Goal: Task Accomplishment & Management: Manage account settings

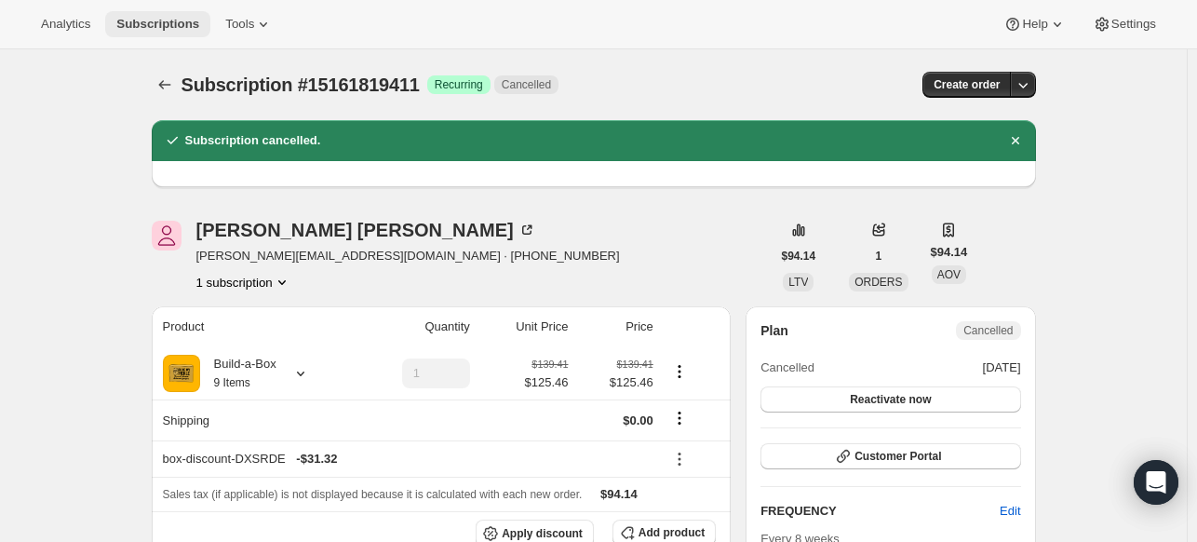
click at [178, 12] on button "Subscriptions" at bounding box center [157, 24] width 105 height 26
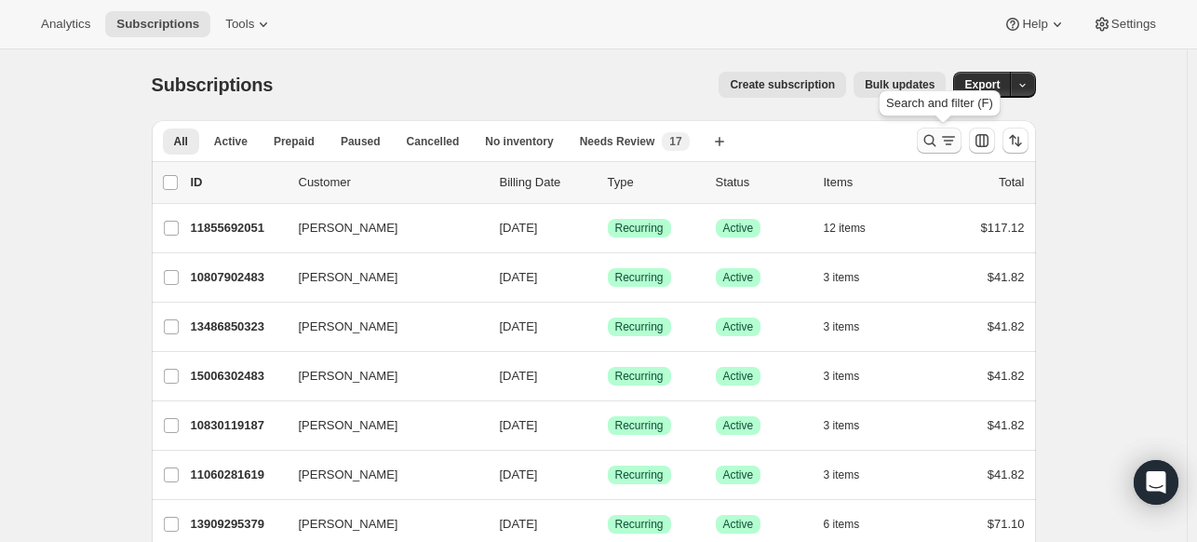
click at [933, 137] on icon "Search and filter results" at bounding box center [930, 140] width 19 height 19
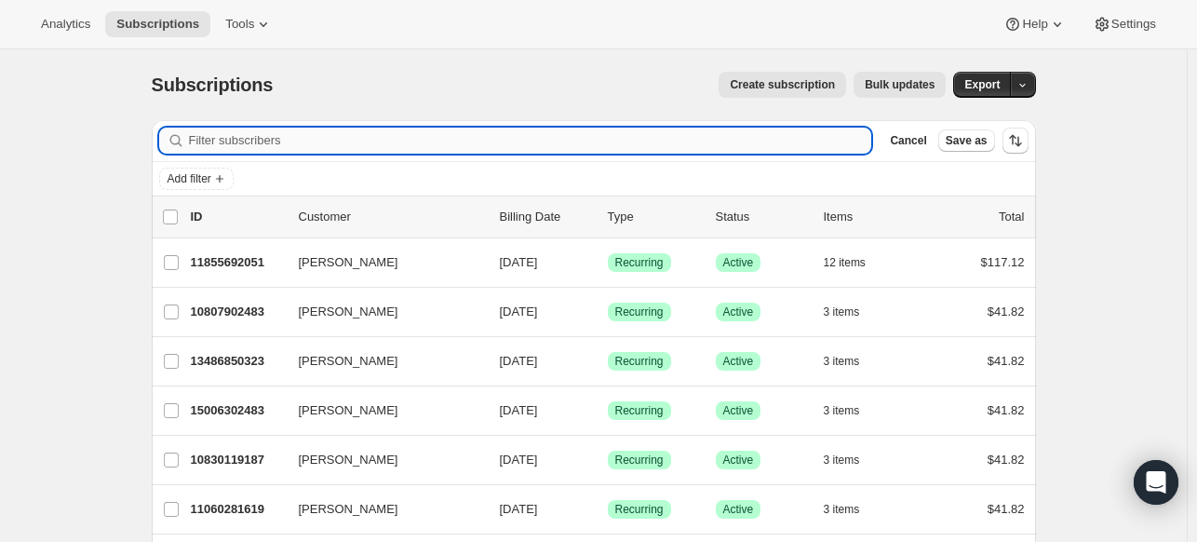
paste input "[EMAIL_ADDRESS][DOMAIN_NAME]"
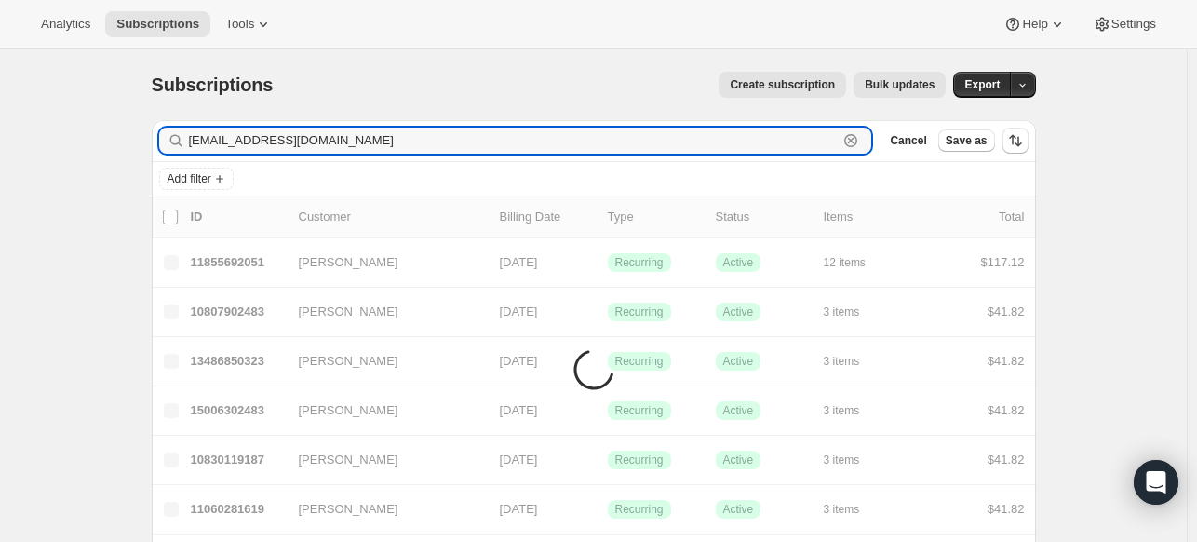
type input "[EMAIL_ADDRESS][DOMAIN_NAME]"
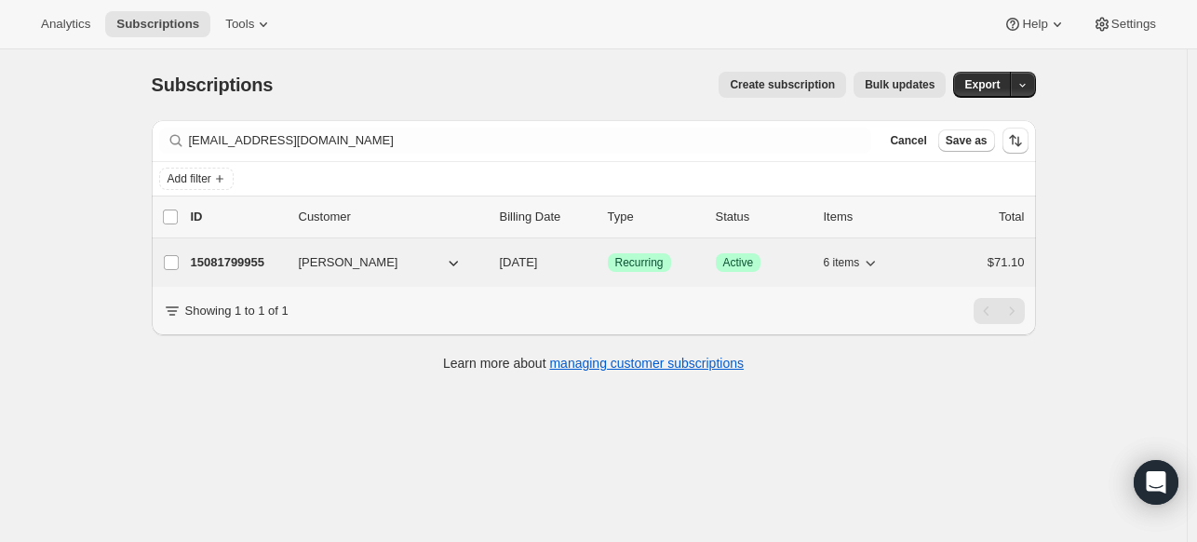
click at [251, 266] on p "15081799955" at bounding box center [237, 262] width 93 height 19
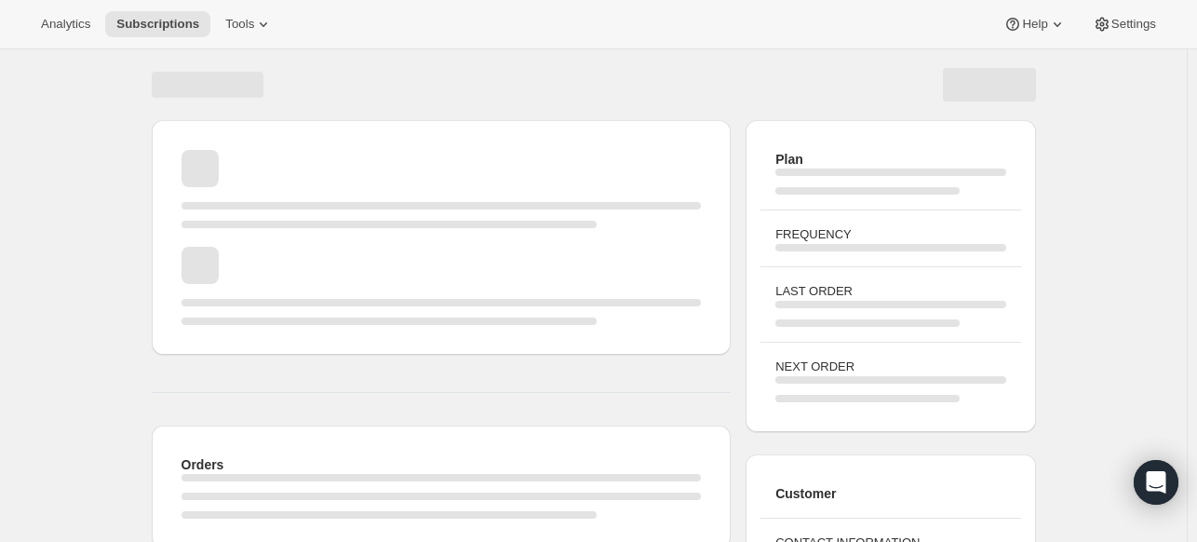
click at [269, 252] on div "Page loading" at bounding box center [442, 286] width 520 height 78
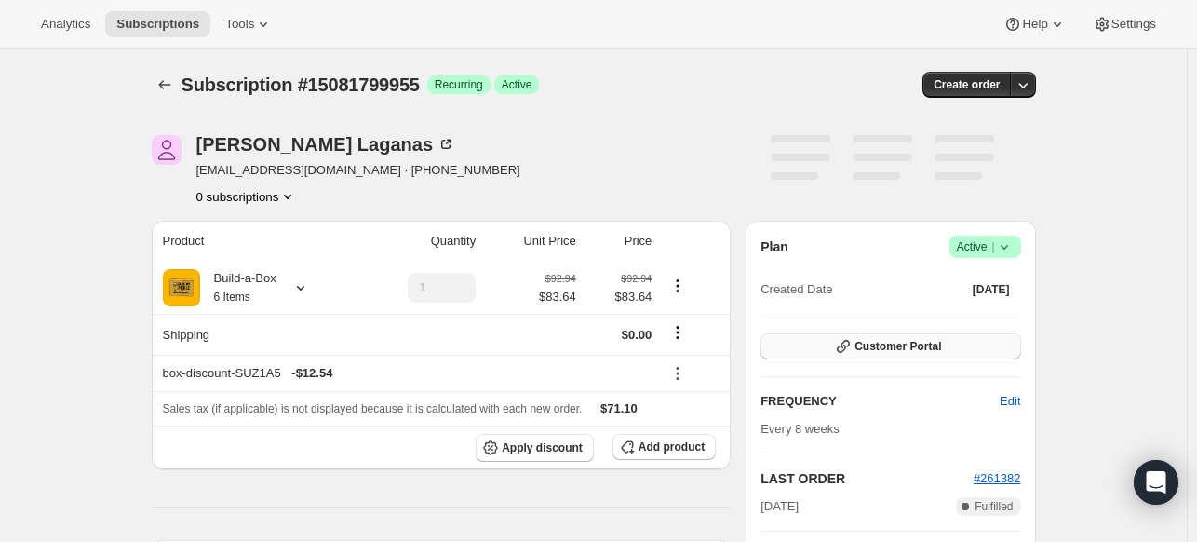
click at [949, 338] on button "Customer Portal" at bounding box center [891, 346] width 260 height 26
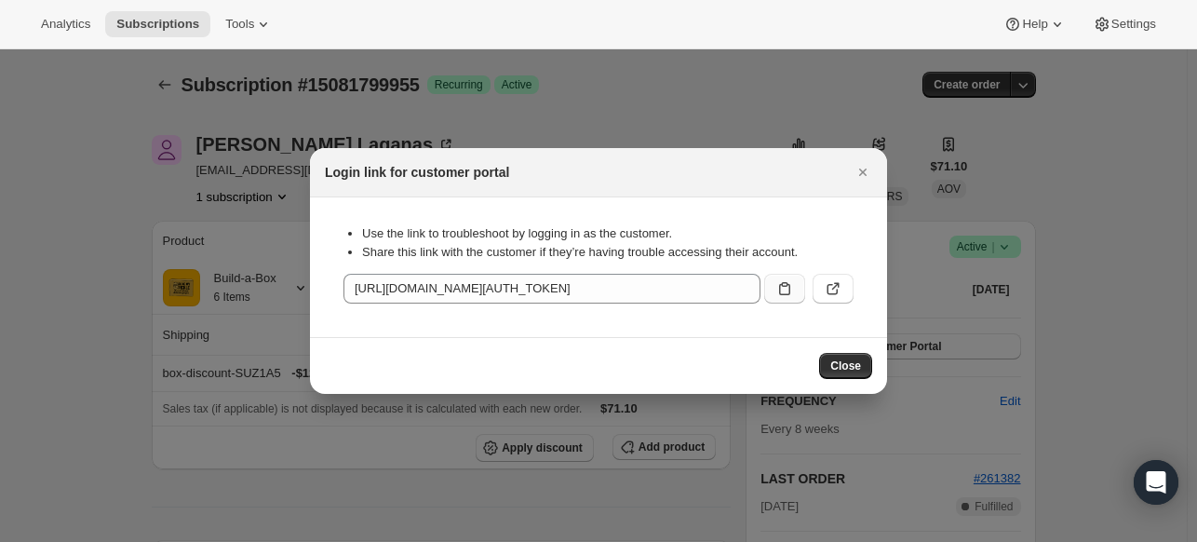
click at [785, 285] on icon ":r4v7:" at bounding box center [784, 288] width 19 height 19
click at [179, 21] on span "Subscriptions" at bounding box center [157, 24] width 83 height 15
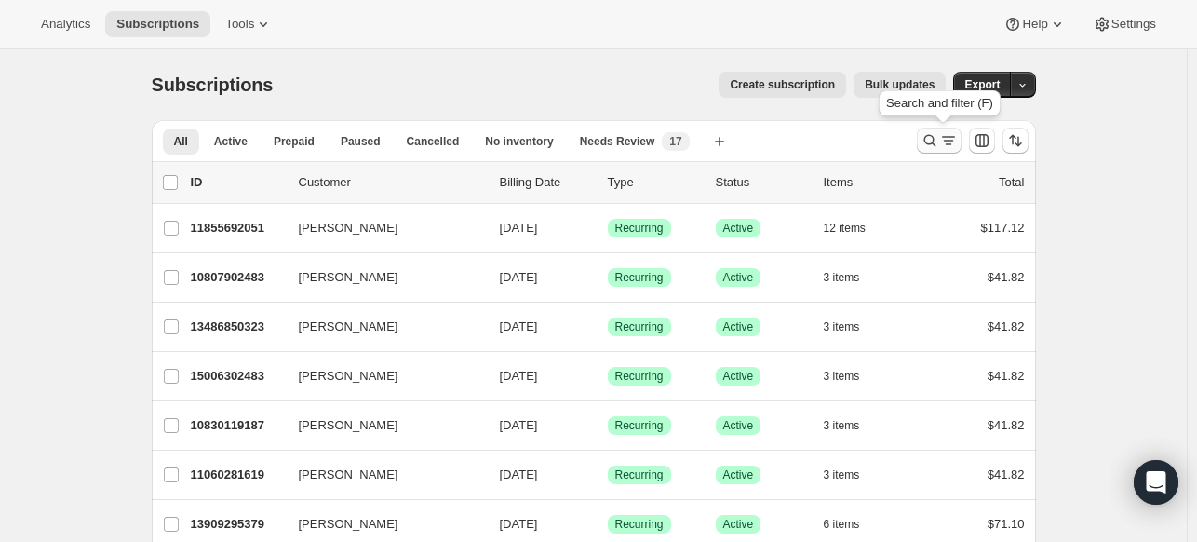
click at [935, 145] on icon "Search and filter results" at bounding box center [930, 140] width 19 height 19
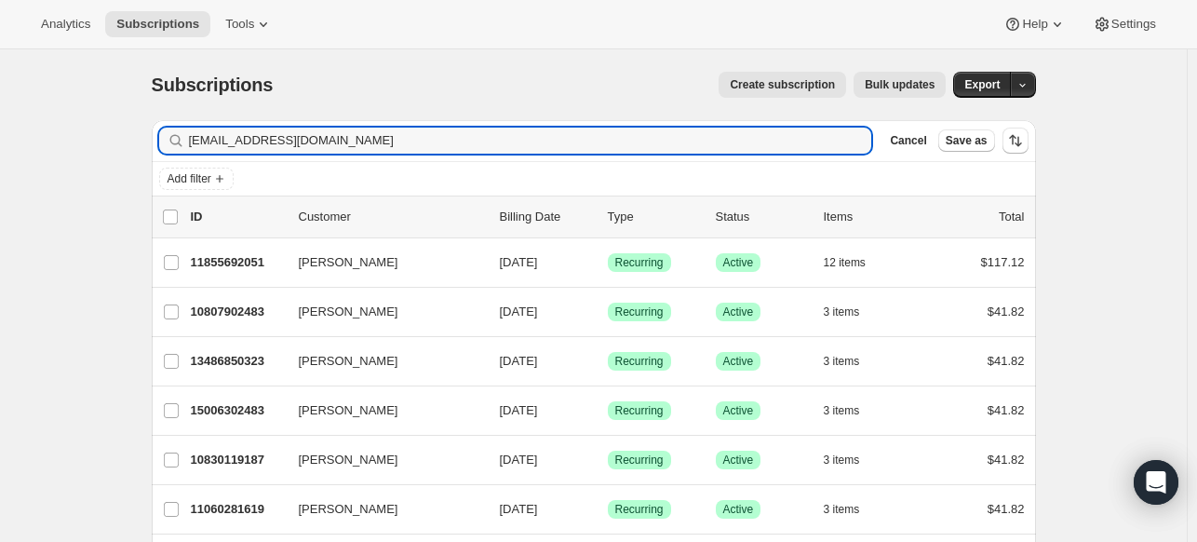
type input "[EMAIL_ADDRESS][DOMAIN_NAME]"
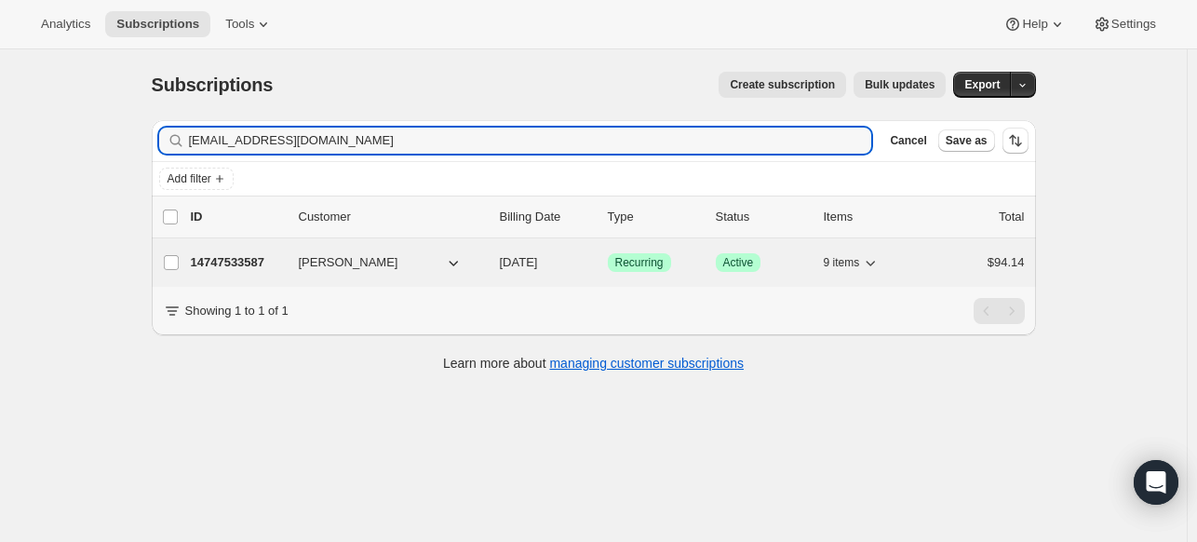
click at [265, 254] on p "14747533587" at bounding box center [237, 262] width 93 height 19
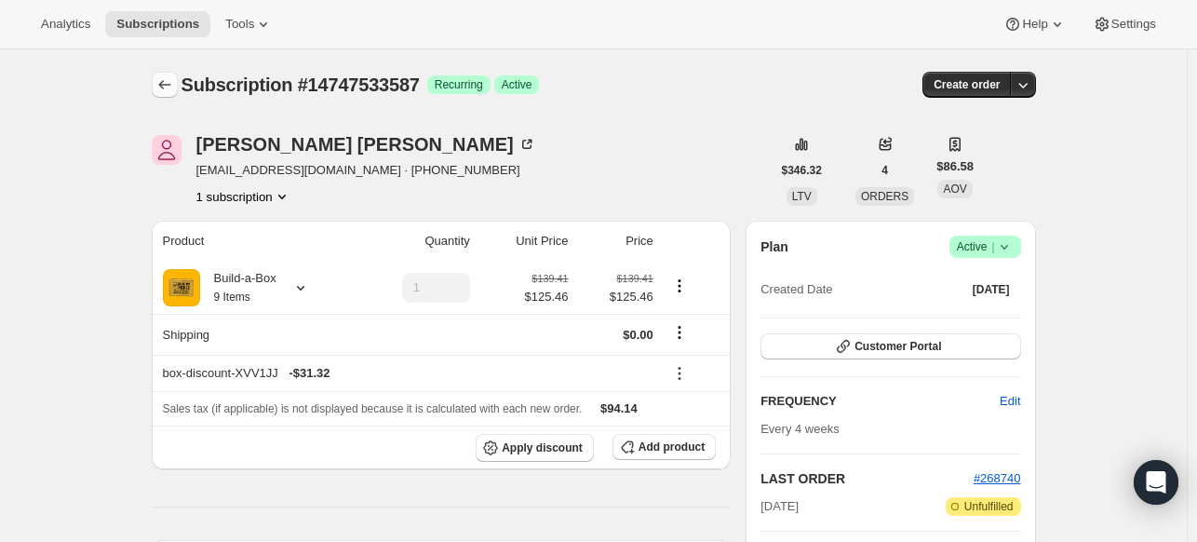
click at [167, 85] on icon "Subscriptions" at bounding box center [164, 84] width 19 height 19
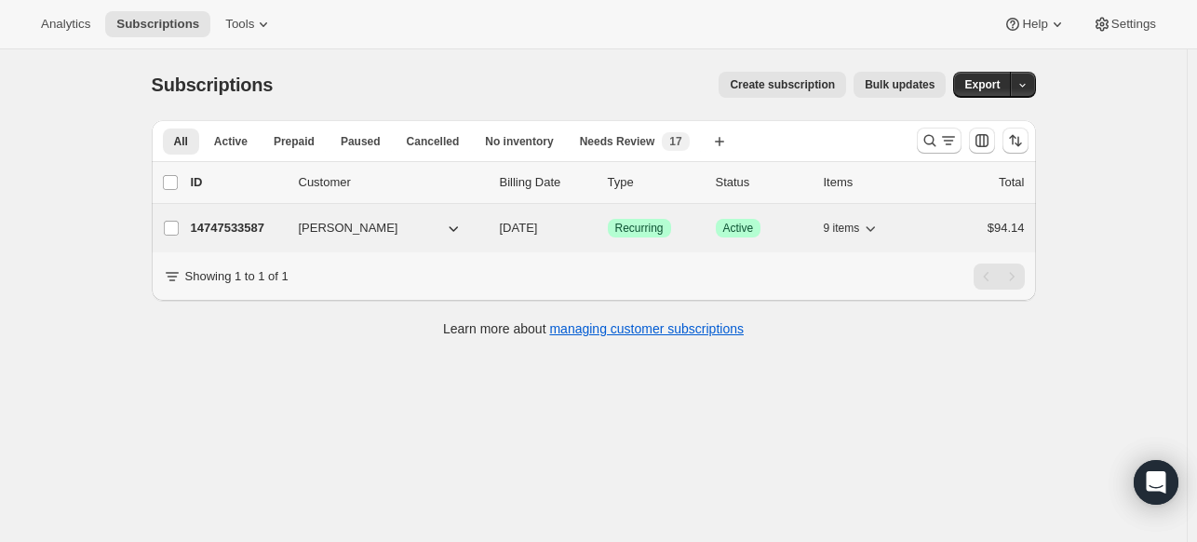
click at [233, 222] on p "14747533587" at bounding box center [237, 228] width 93 height 19
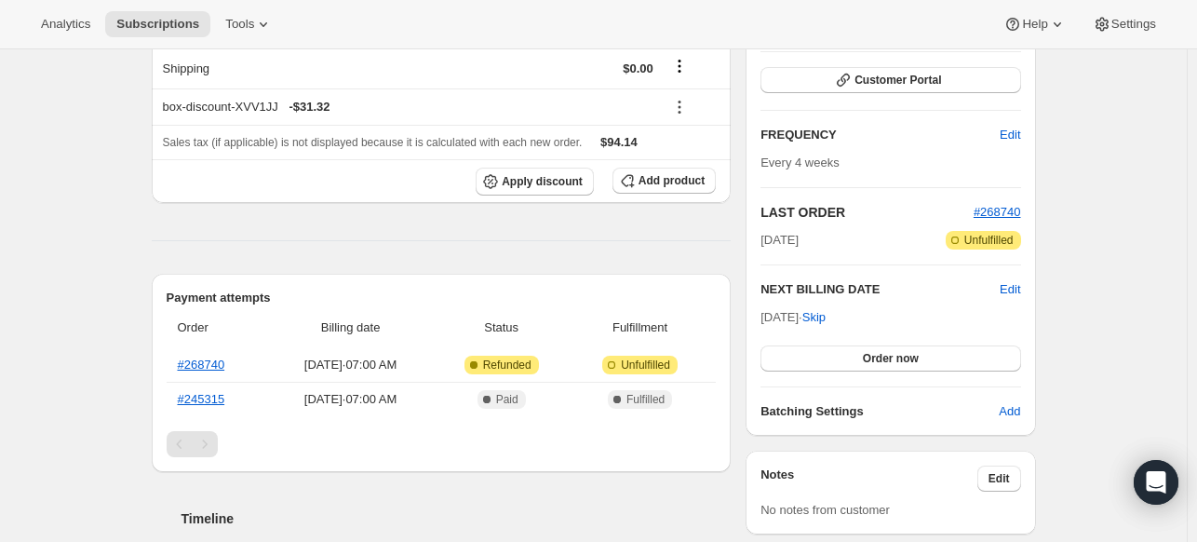
scroll to position [93, 0]
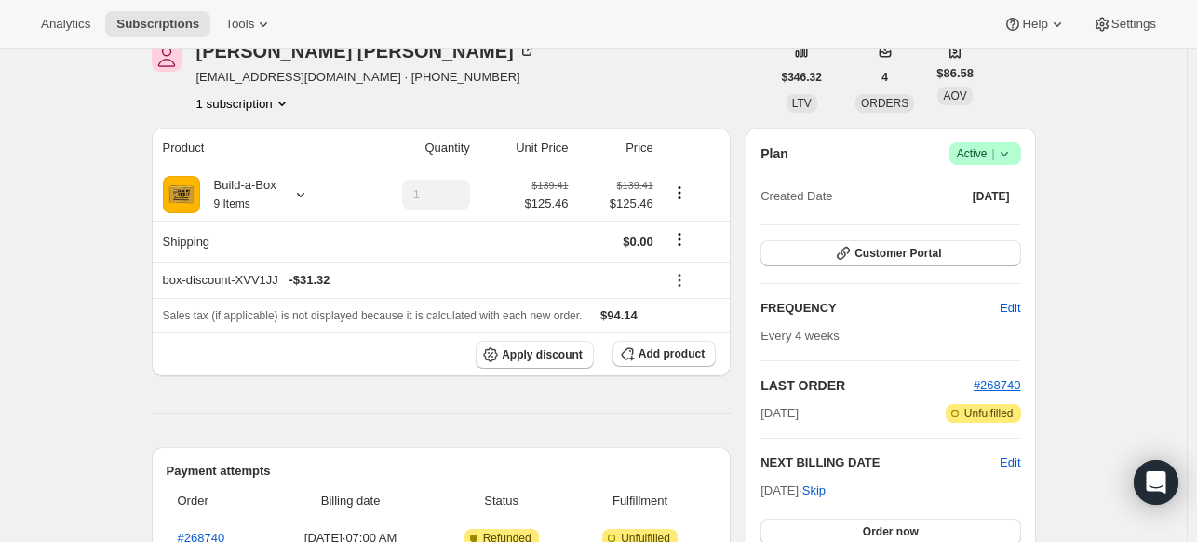
click at [1021, 155] on span "Success Active |" at bounding box center [986, 153] width 72 height 22
click at [842, 259] on icon "button" at bounding box center [843, 253] width 19 height 19
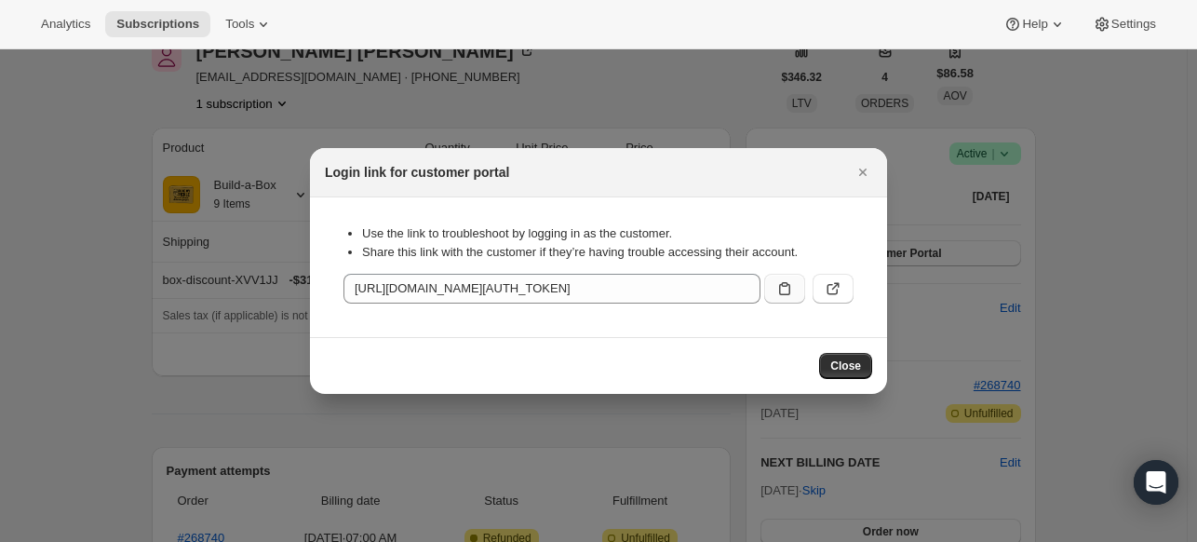
click at [777, 285] on icon ":r5i2:" at bounding box center [784, 288] width 19 height 19
click at [140, 18] on span "Subscriptions" at bounding box center [157, 24] width 83 height 15
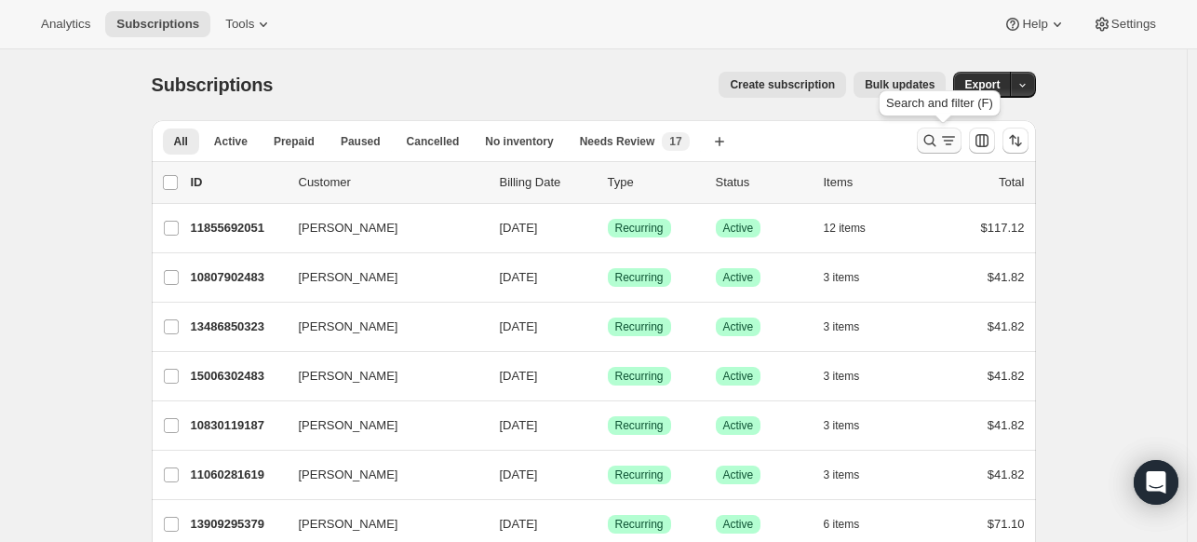
click at [929, 137] on icon "Search and filter results" at bounding box center [929, 141] width 12 height 12
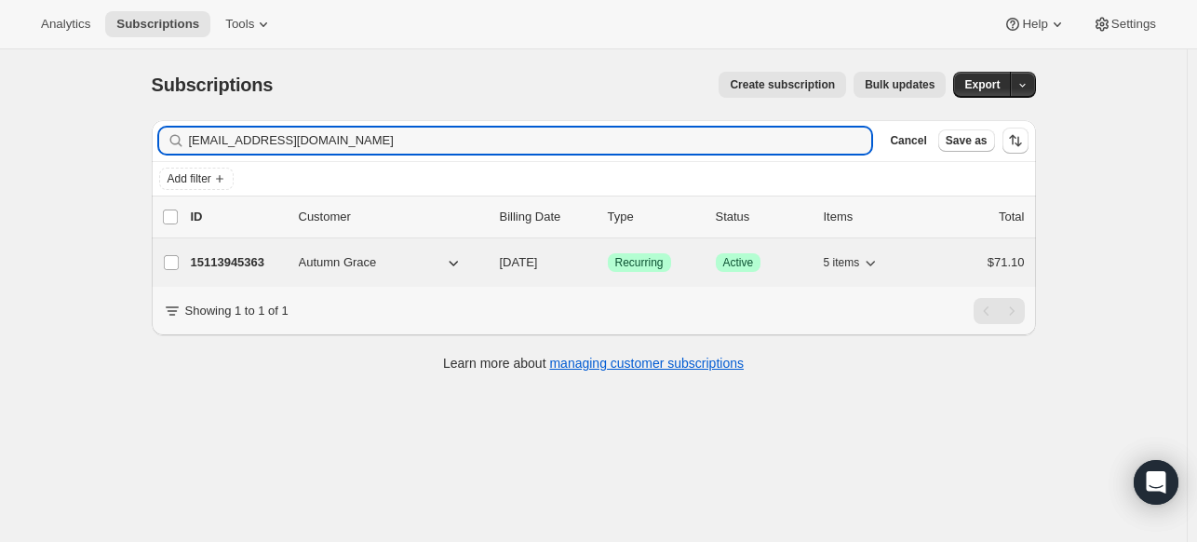
type input "[EMAIL_ADDRESS][DOMAIN_NAME]"
click at [232, 249] on div "15113945363 Autumn Grace [DATE] Success Recurring Success Active 5 items $71.10" at bounding box center [608, 262] width 834 height 26
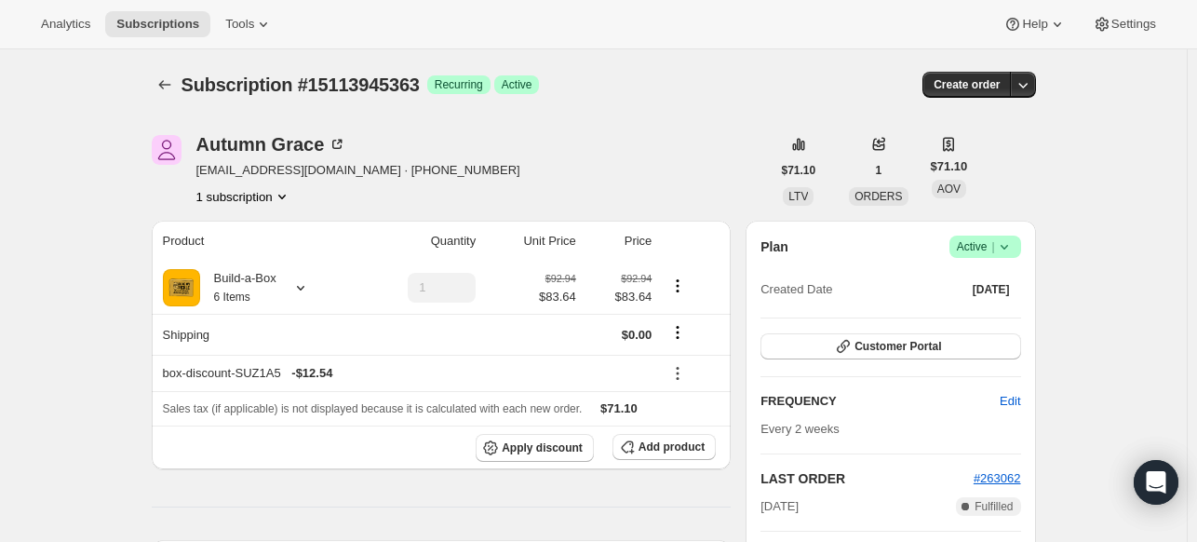
click at [1017, 257] on span "Success Active |" at bounding box center [986, 247] width 72 height 22
click at [972, 305] on span "Cancel subscription" at bounding box center [982, 314] width 105 height 19
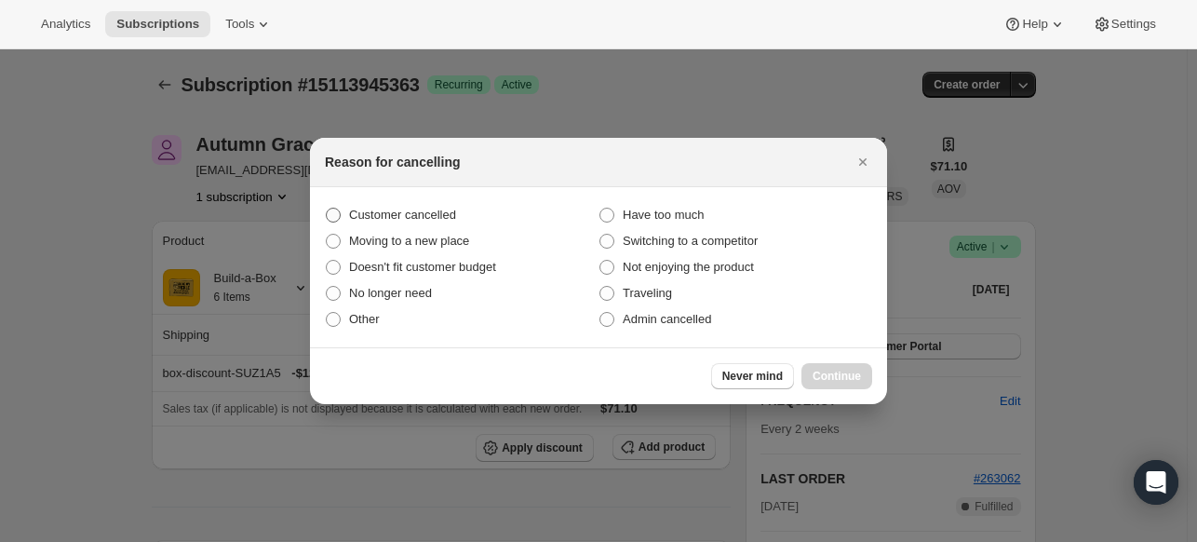
click at [443, 217] on span "Customer cancelled" at bounding box center [402, 215] width 107 height 14
click at [327, 209] on input "Customer cancelled" at bounding box center [326, 208] width 1 height 1
radio input "true"
click at [815, 381] on span "Continue" at bounding box center [837, 376] width 48 height 15
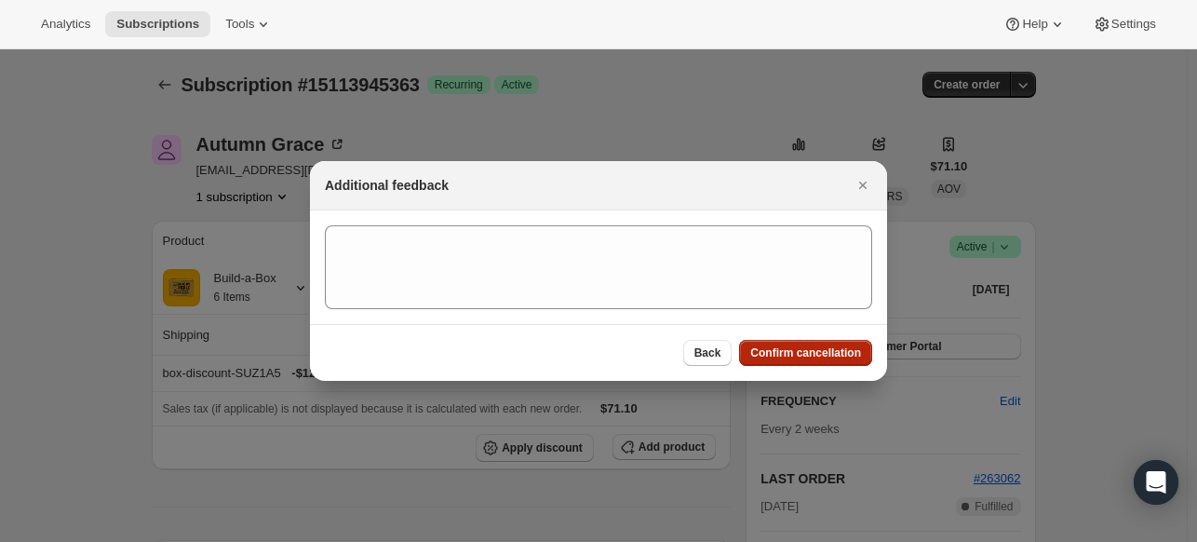
click at [763, 364] on button "Confirm cancellation" at bounding box center [805, 353] width 133 height 26
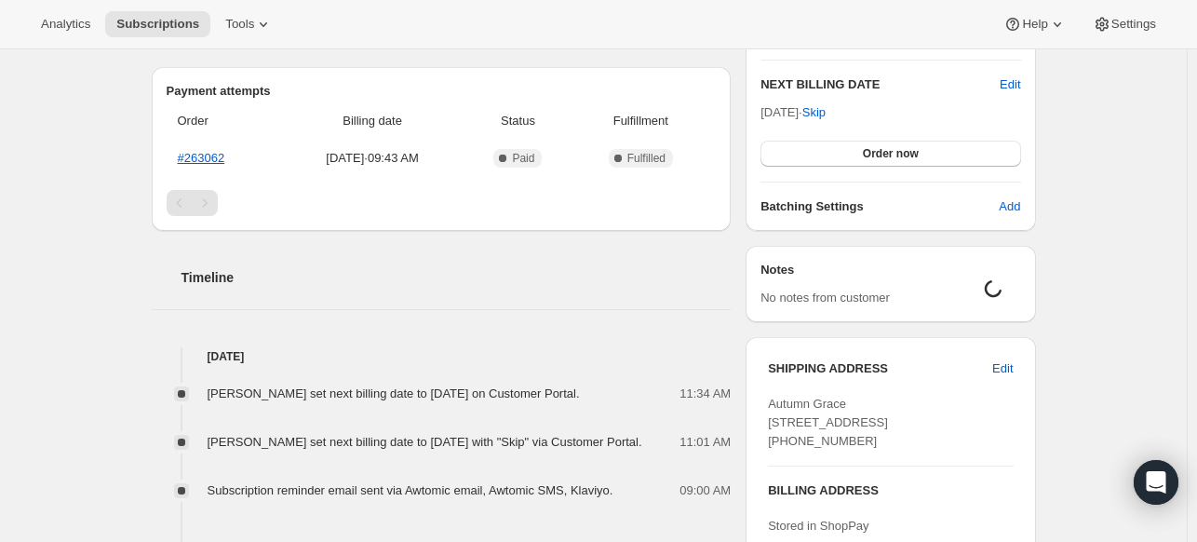
scroll to position [279, 0]
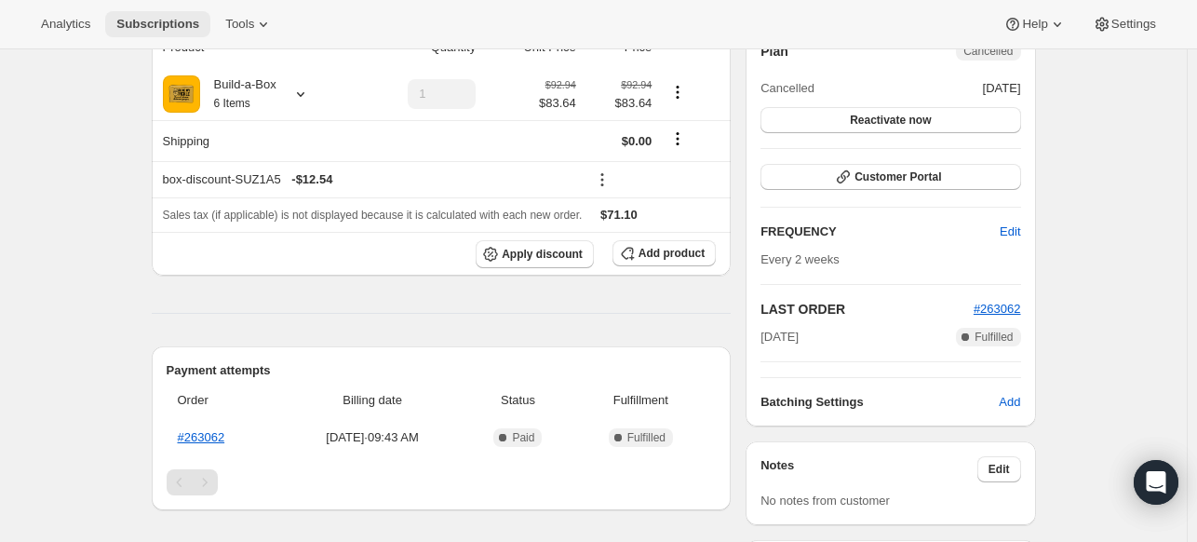
click at [186, 18] on span "Subscriptions" at bounding box center [157, 24] width 83 height 15
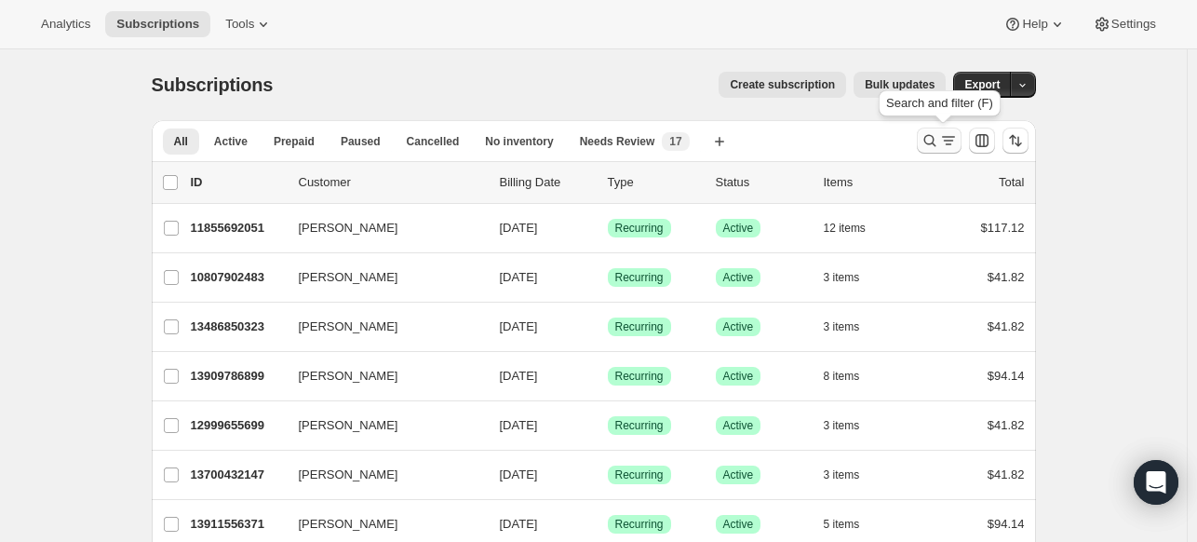
click at [939, 141] on icon "Search and filter results" at bounding box center [930, 140] width 19 height 19
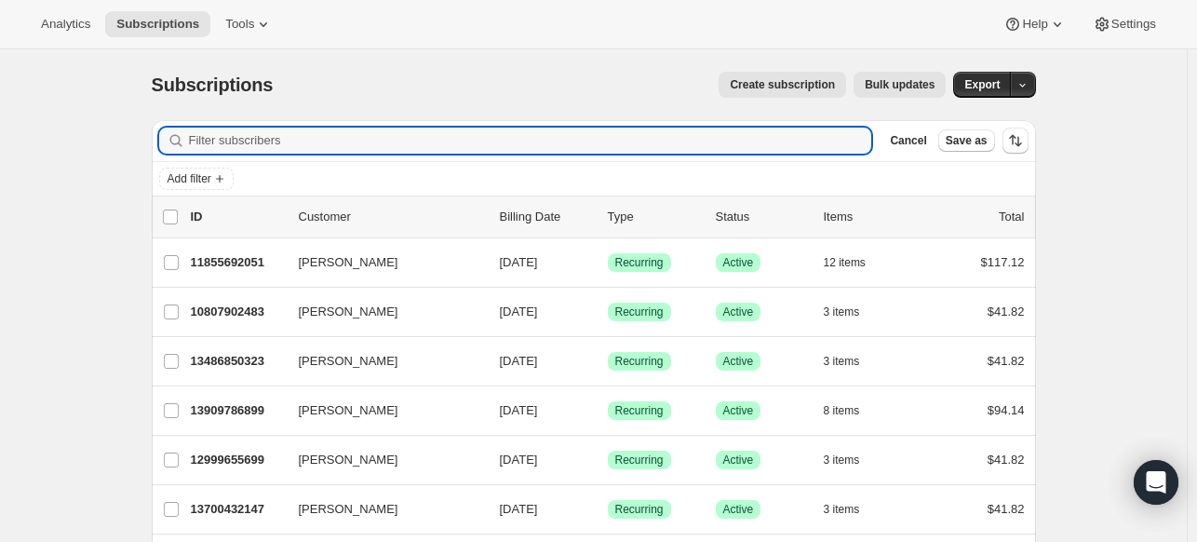
paste input "[EMAIL_ADDRESS][DOMAIN_NAME]"
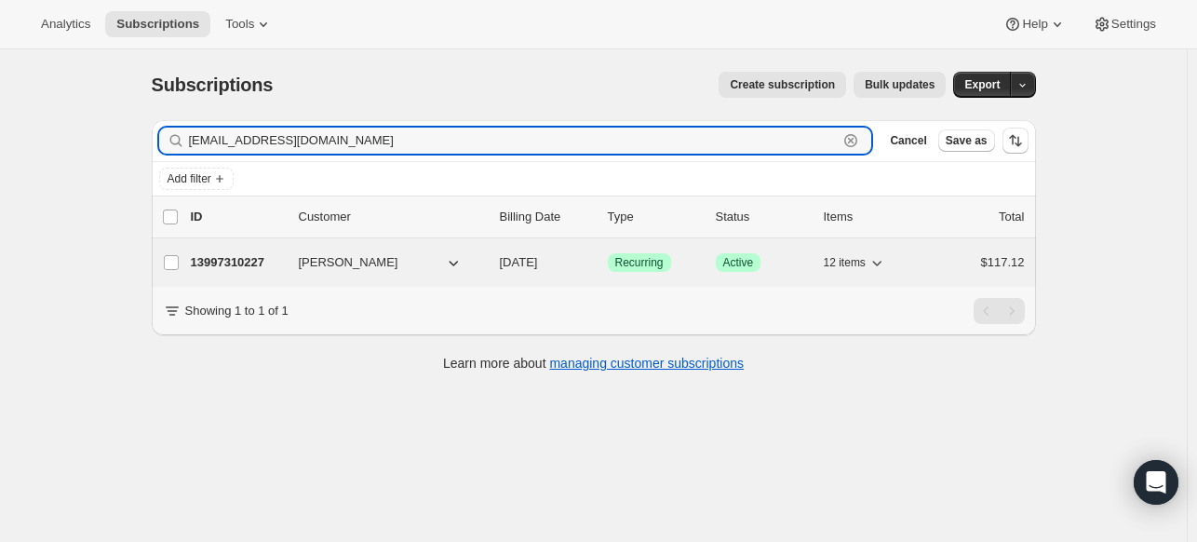
type input "[EMAIL_ADDRESS][DOMAIN_NAME]"
click at [224, 254] on p "13997310227" at bounding box center [237, 262] width 93 height 19
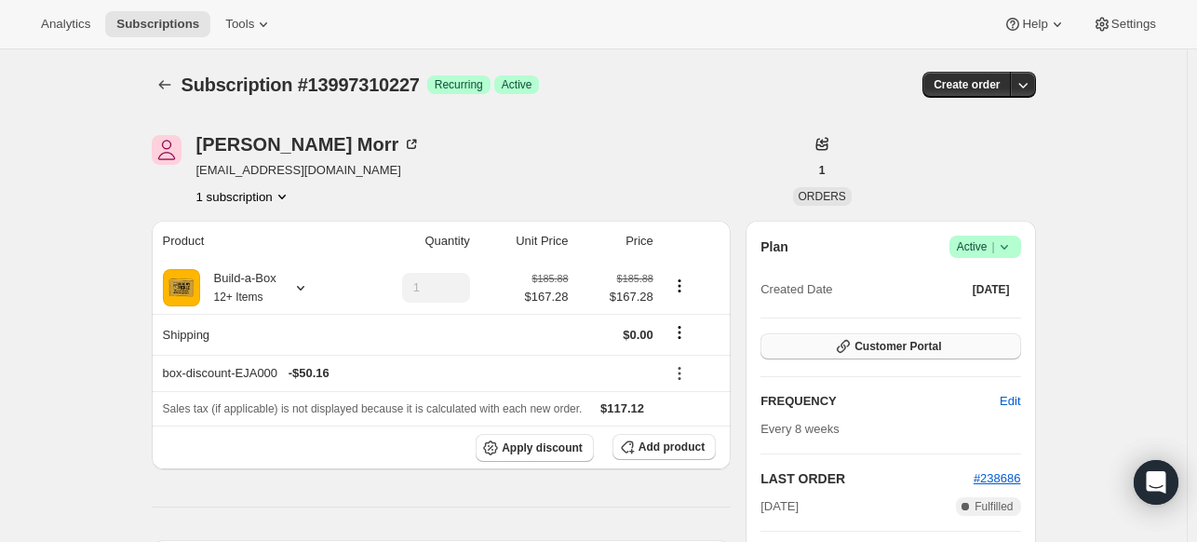
click at [965, 338] on button "Customer Portal" at bounding box center [891, 346] width 260 height 26
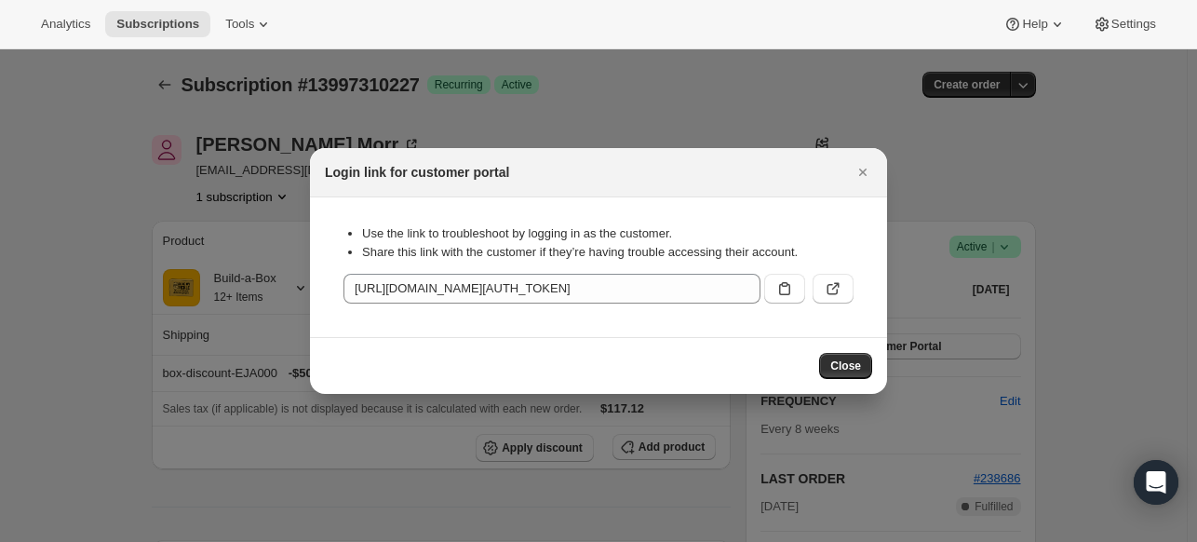
click at [782, 282] on icon ":r6ho:" at bounding box center [784, 288] width 19 height 19
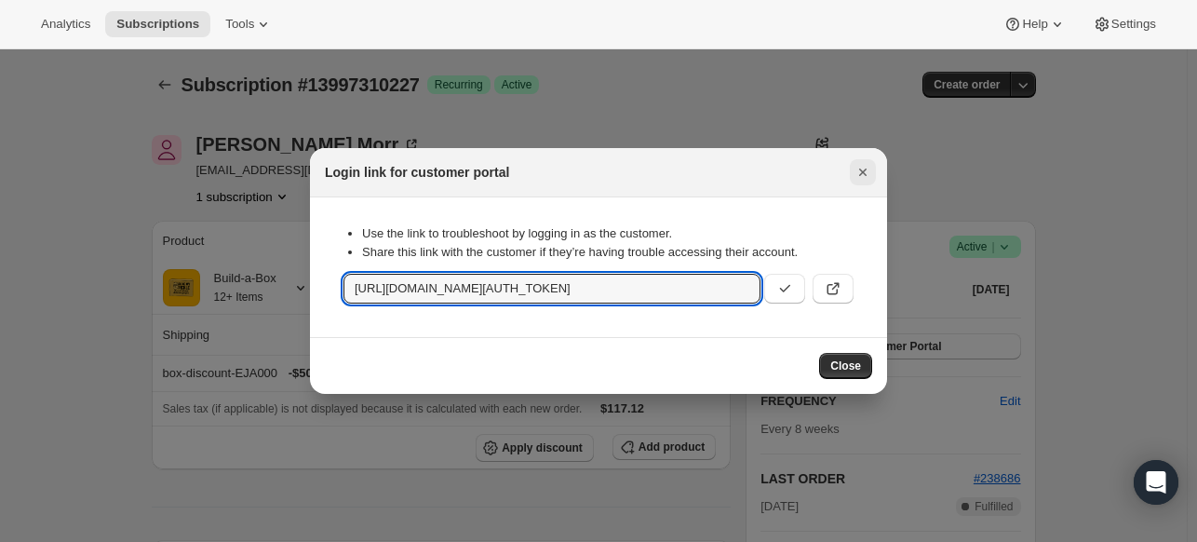
click at [868, 166] on icon "Close" at bounding box center [863, 172] width 19 height 19
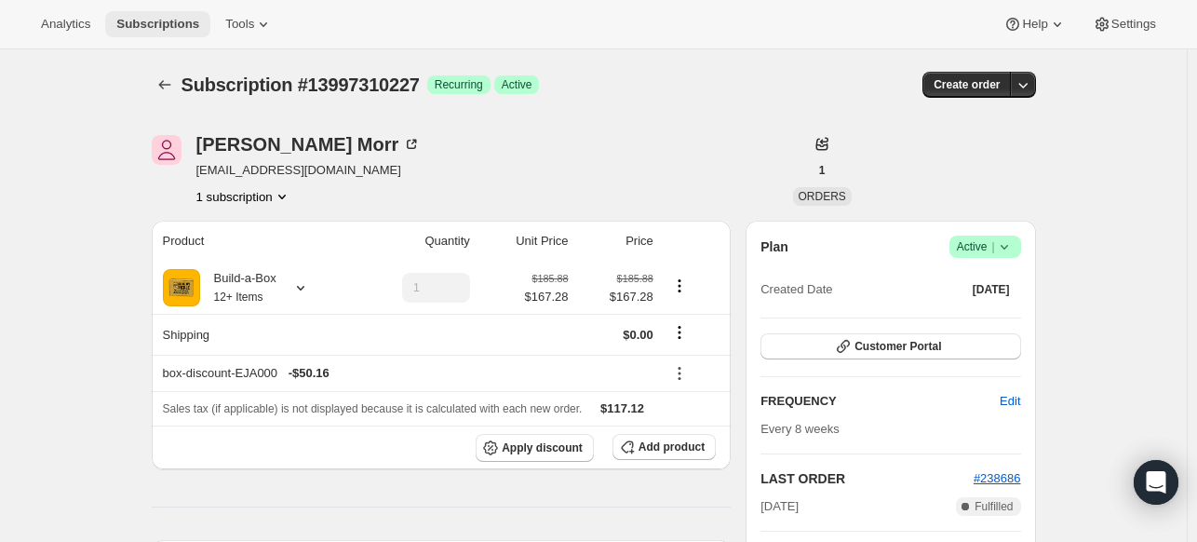
click at [186, 22] on span "Subscriptions" at bounding box center [157, 24] width 83 height 15
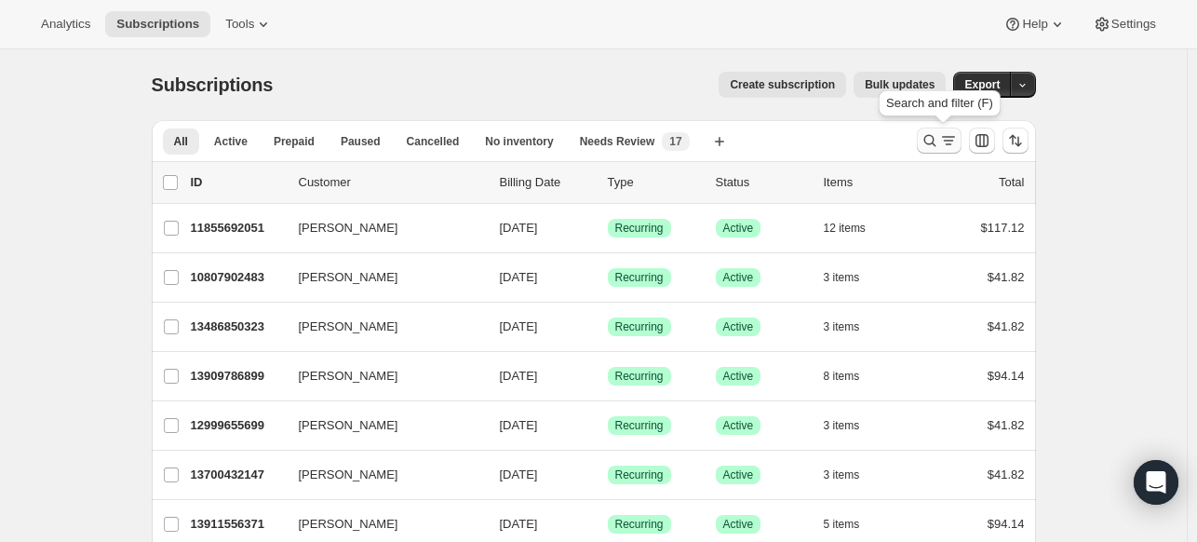
click at [933, 139] on icon "Search and filter results" at bounding box center [930, 140] width 19 height 19
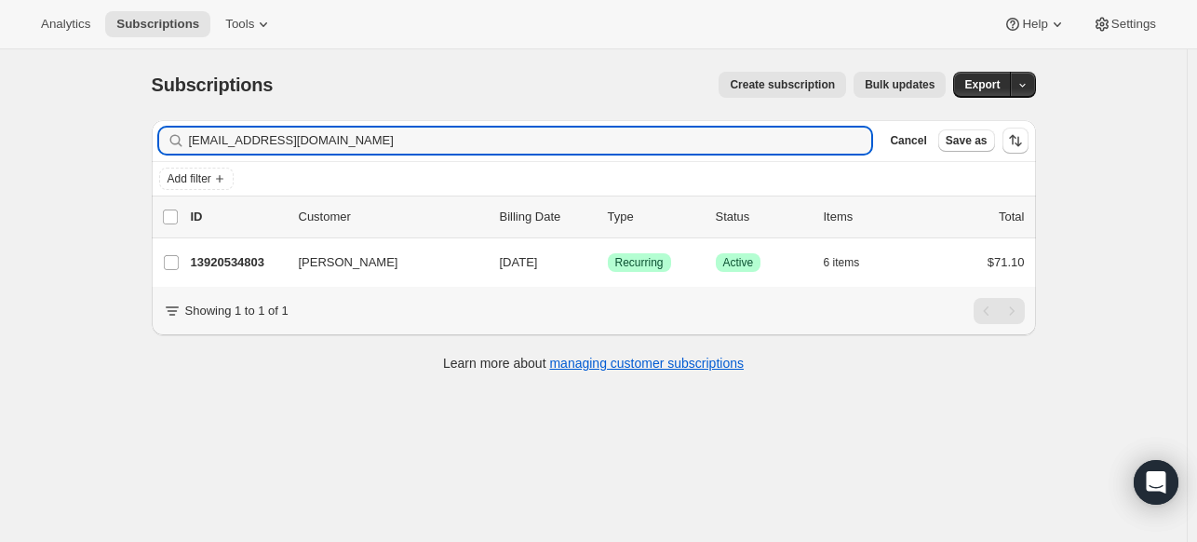
type input "[EMAIL_ADDRESS][DOMAIN_NAME]"
click at [214, 263] on p "13920534803" at bounding box center [237, 262] width 93 height 19
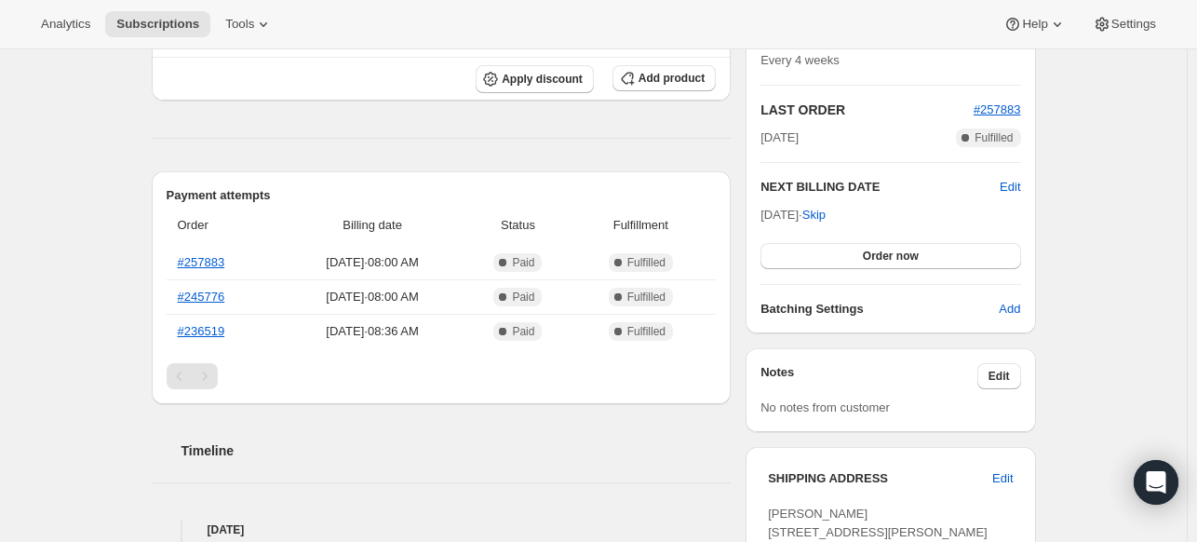
scroll to position [372, 0]
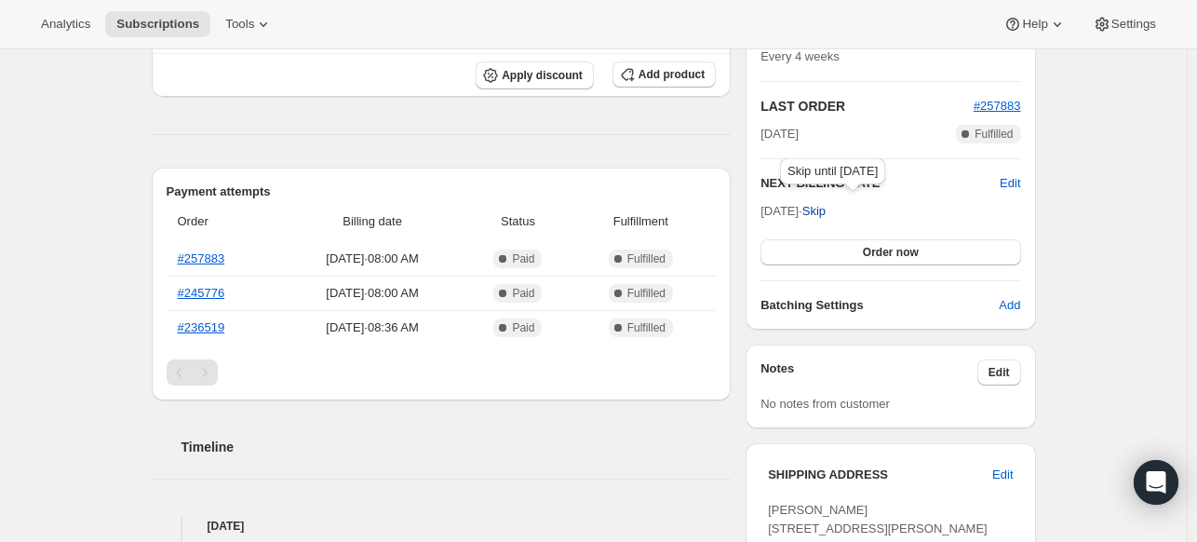
click at [826, 211] on span "Skip" at bounding box center [813, 211] width 23 height 19
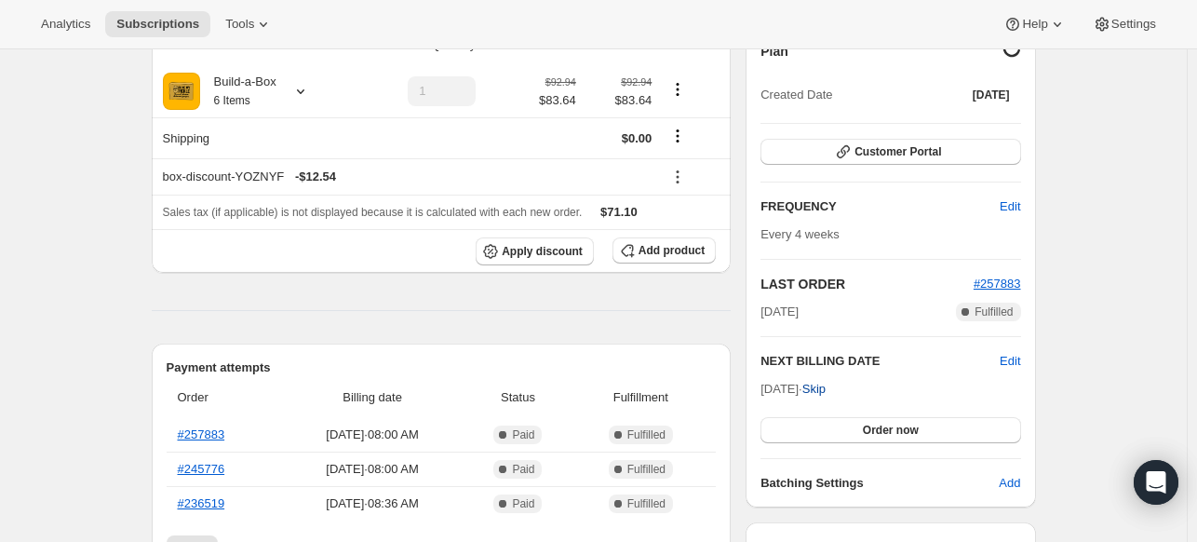
scroll to position [186, 0]
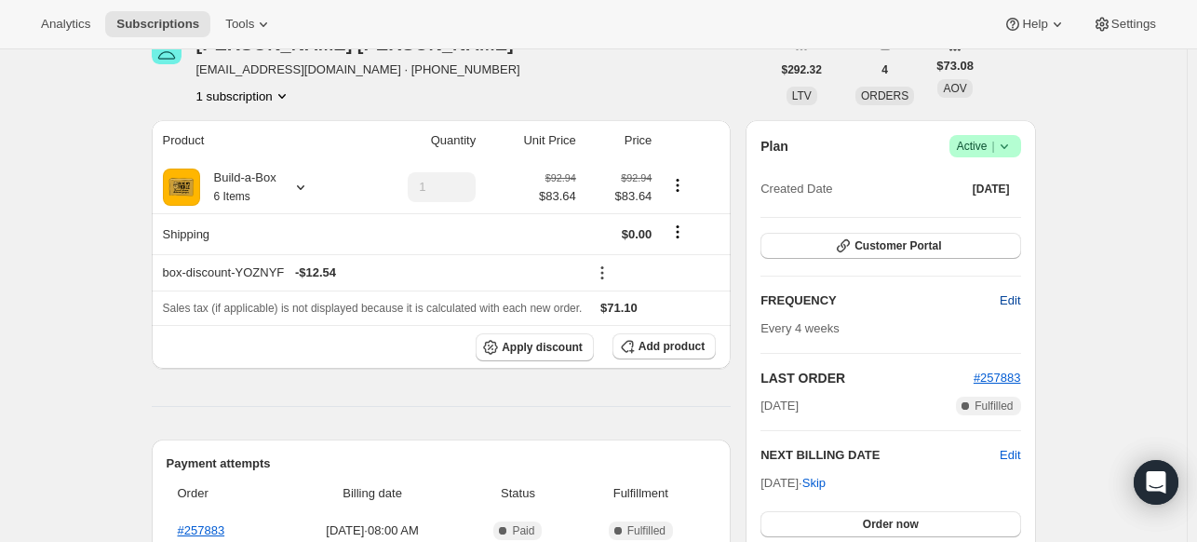
click at [1012, 301] on span "Edit" at bounding box center [1010, 300] width 20 height 19
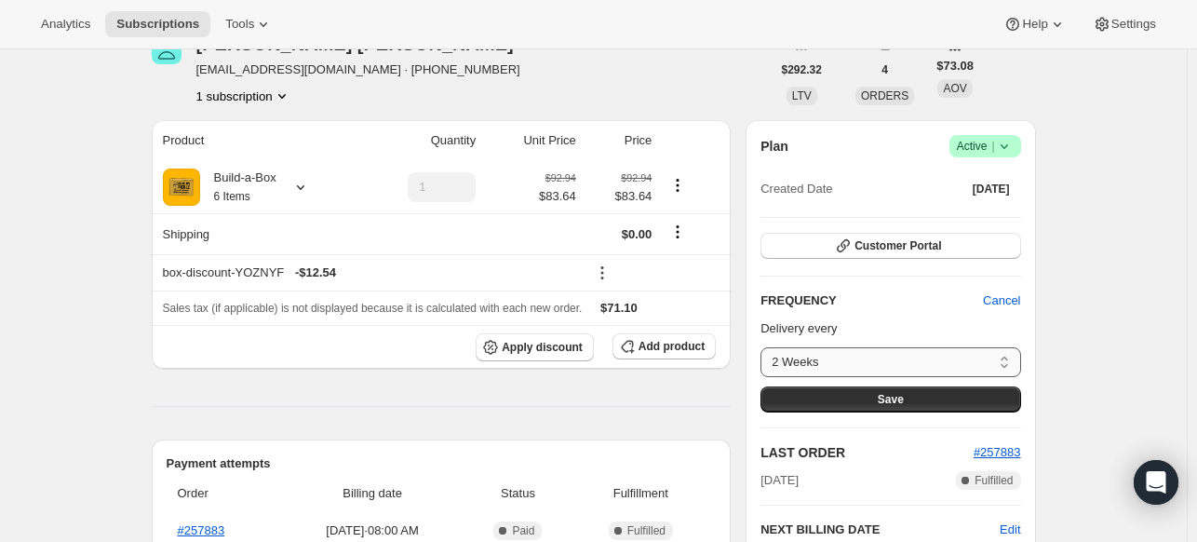
click at [880, 364] on select "2 Weeks 4 Weeks 6 Weeks 8 Weeks Custom..." at bounding box center [891, 362] width 260 height 30
select select "WEEK#8"
click at [765, 347] on select "2 Weeks 4 Weeks 6 Weeks 8 Weeks Custom..." at bounding box center [891, 362] width 260 height 30
click at [971, 391] on button "Save" at bounding box center [891, 399] width 260 height 26
